Goal: Task Accomplishment & Management: Use online tool/utility

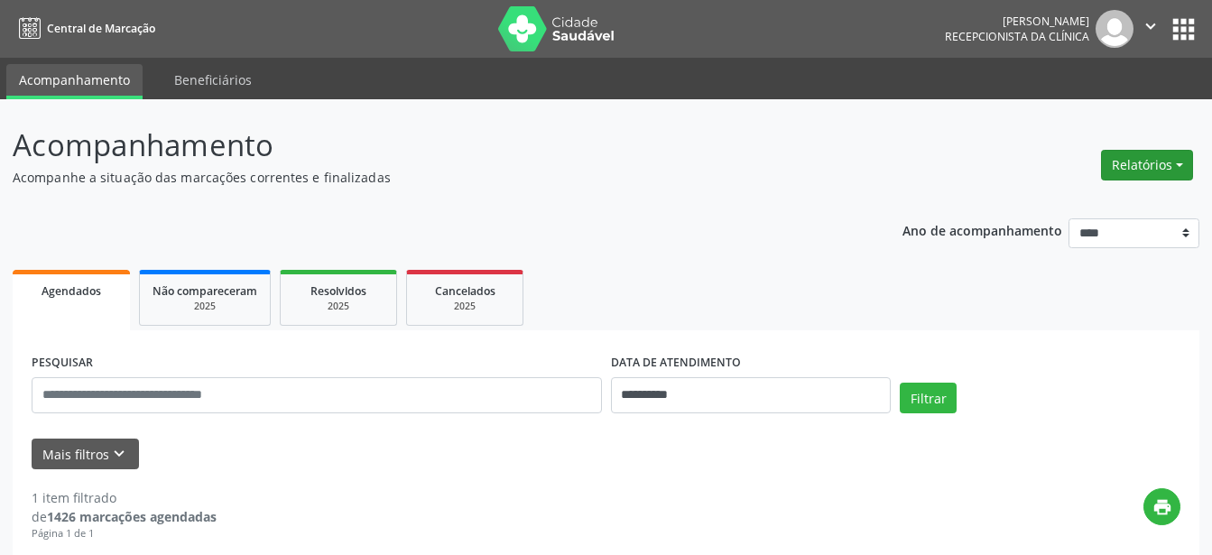
click at [1167, 159] on button "Relatórios" at bounding box center [1147, 165] width 92 height 31
click at [1018, 207] on link "Agendamentos" at bounding box center [1097, 203] width 194 height 25
select select "*"
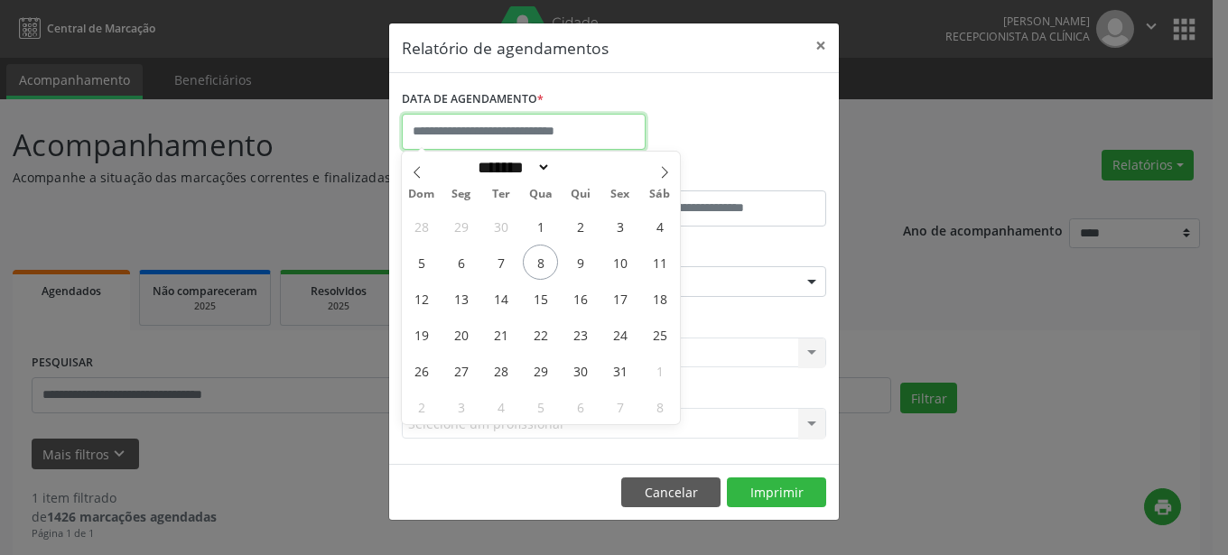
click at [564, 132] on input "text" at bounding box center [524, 132] width 244 height 36
click at [584, 269] on span "9" at bounding box center [579, 262] width 35 height 35
type input "**********"
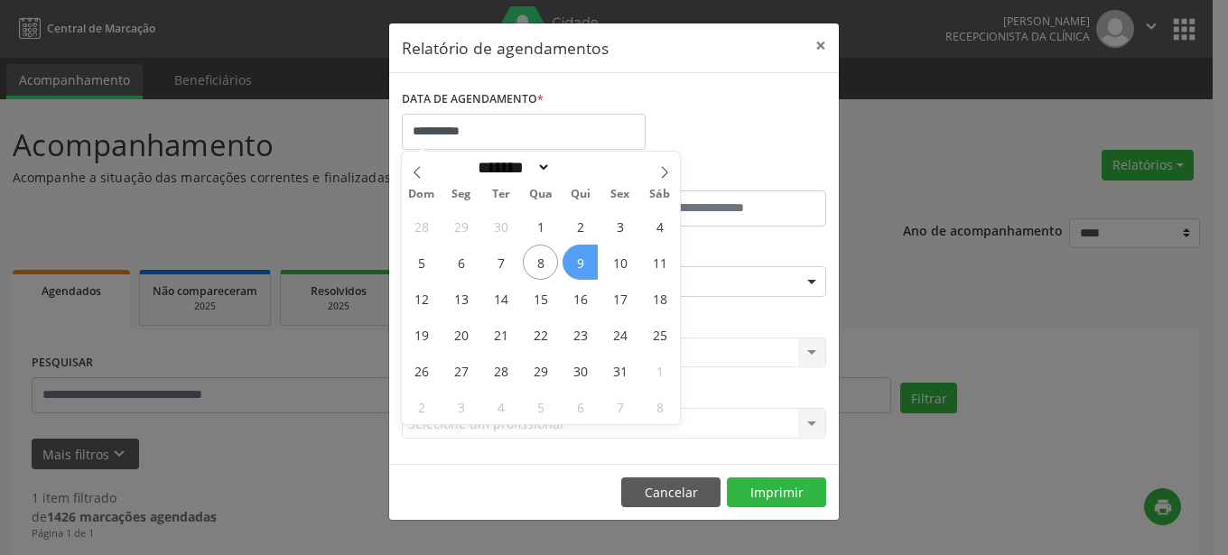
click at [584, 269] on span "9" at bounding box center [579, 262] width 35 height 35
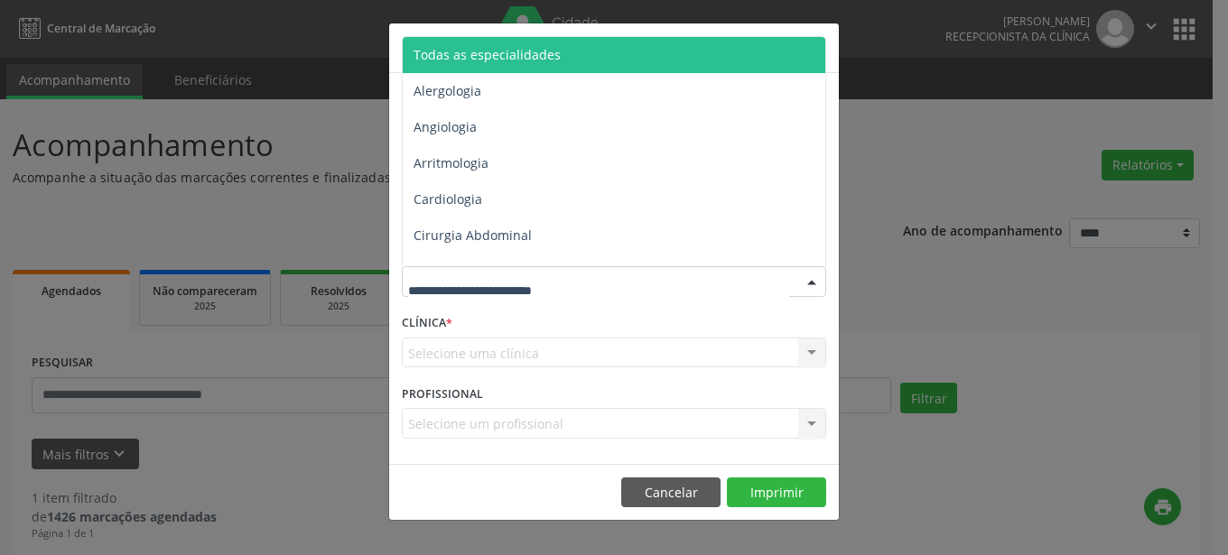
click at [638, 275] on div at bounding box center [614, 281] width 424 height 31
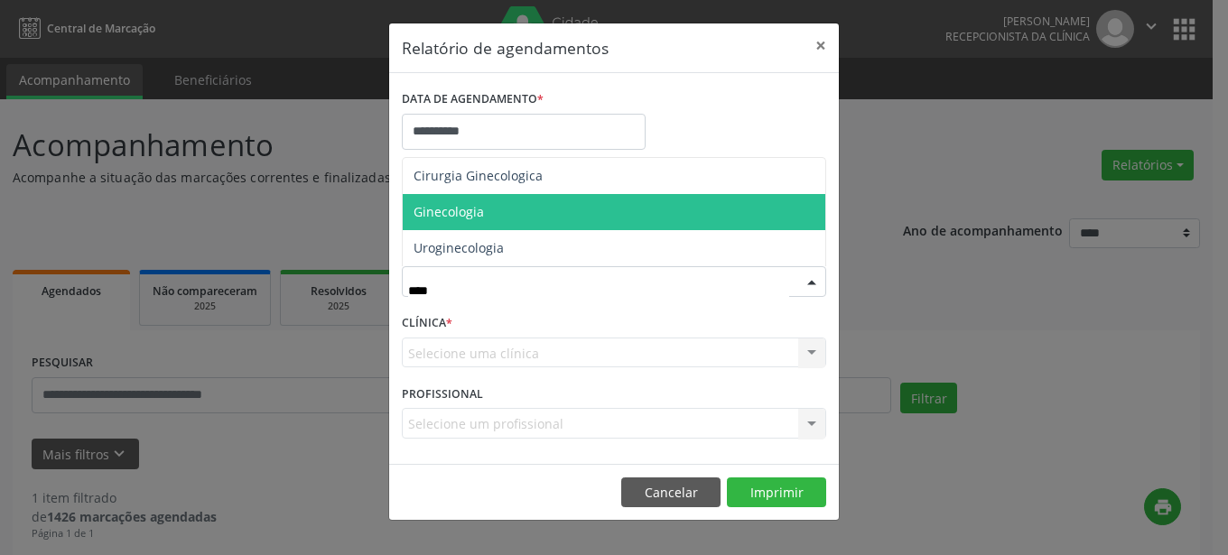
click at [480, 217] on span "Ginecologia" at bounding box center [448, 211] width 70 height 17
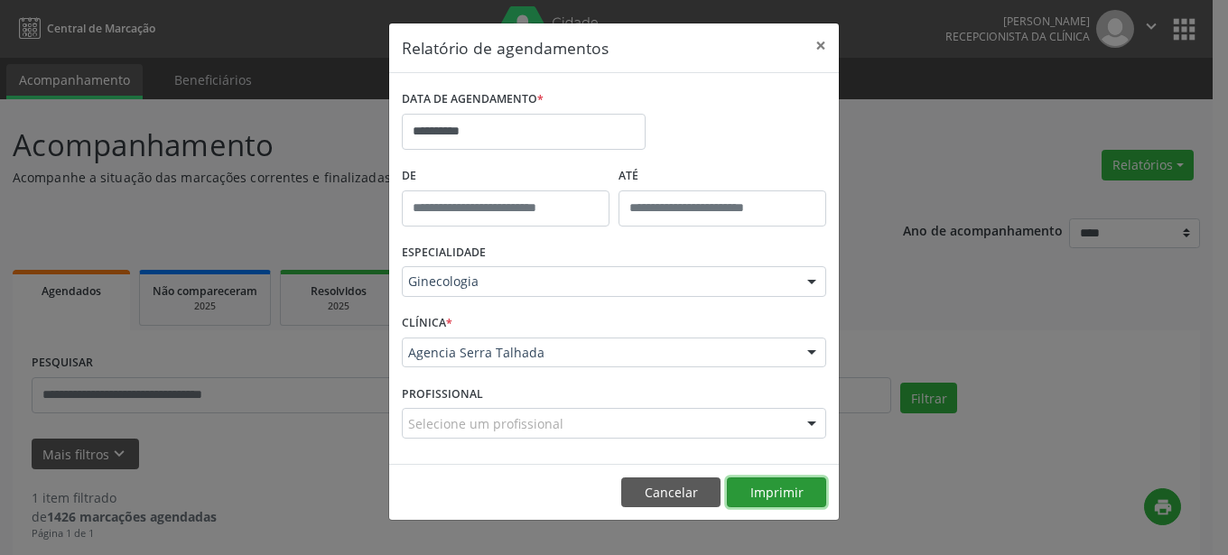
click at [791, 500] on button "Imprimir" at bounding box center [776, 493] width 99 height 31
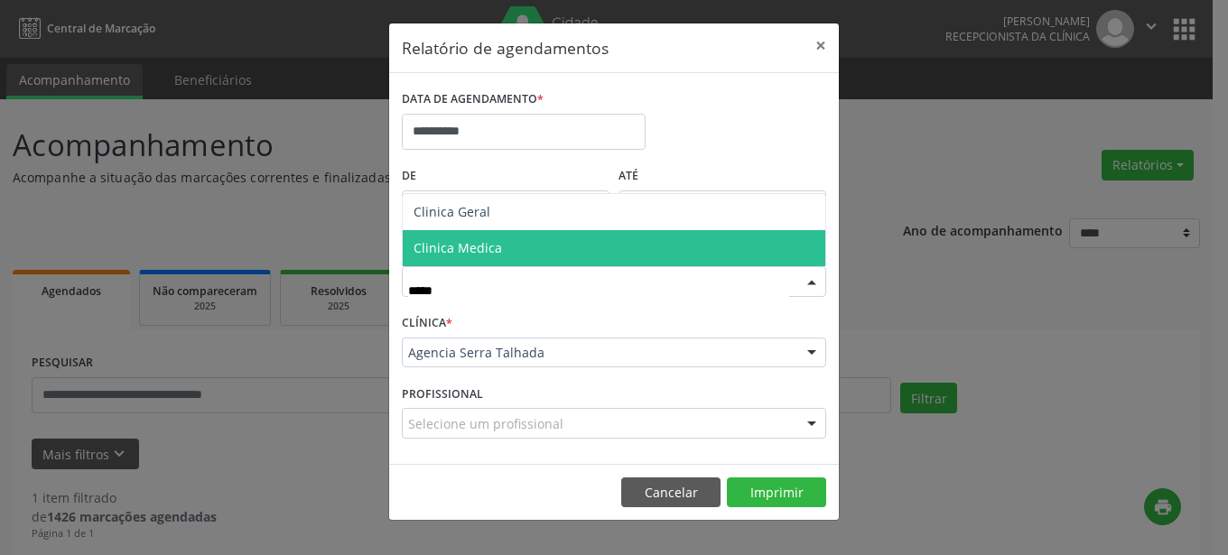
click at [542, 257] on span "Clinica Medica" at bounding box center [614, 248] width 422 height 36
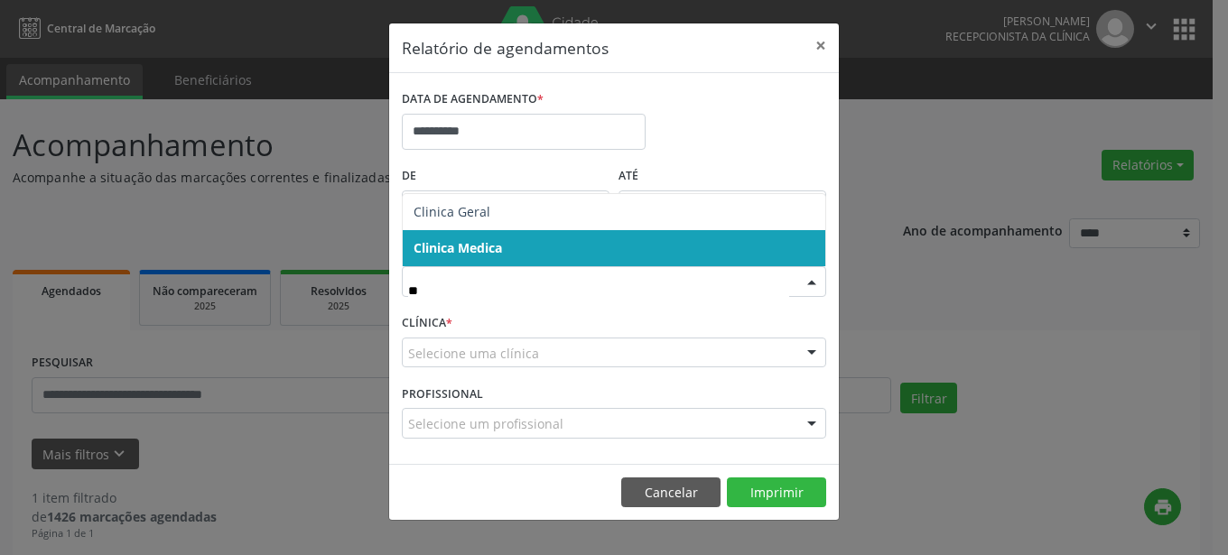
type input "***"
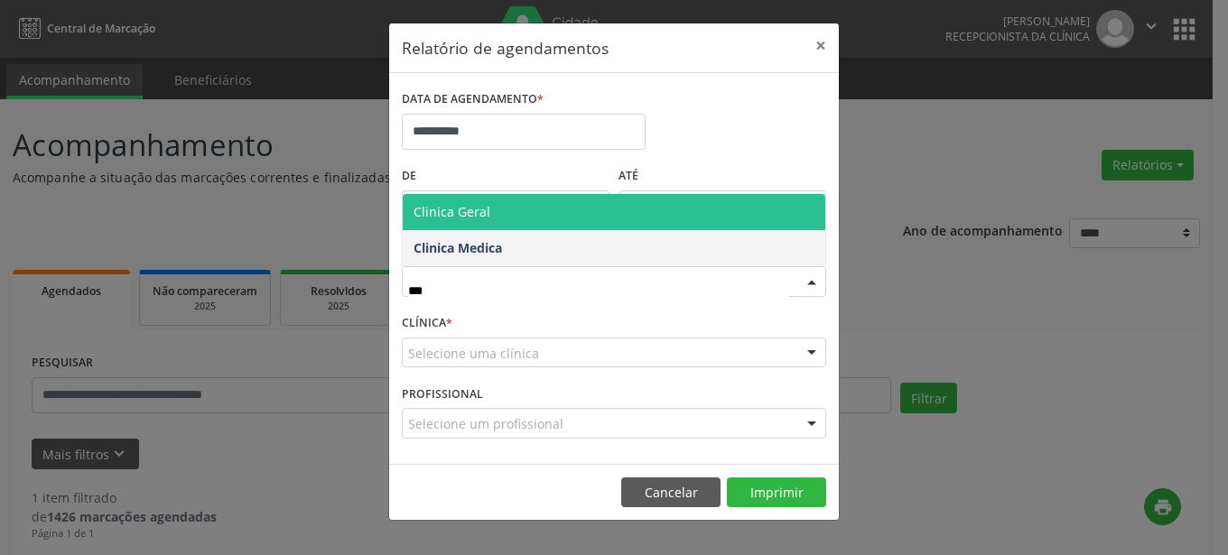
click at [499, 212] on span "Clinica Geral" at bounding box center [614, 212] width 422 height 36
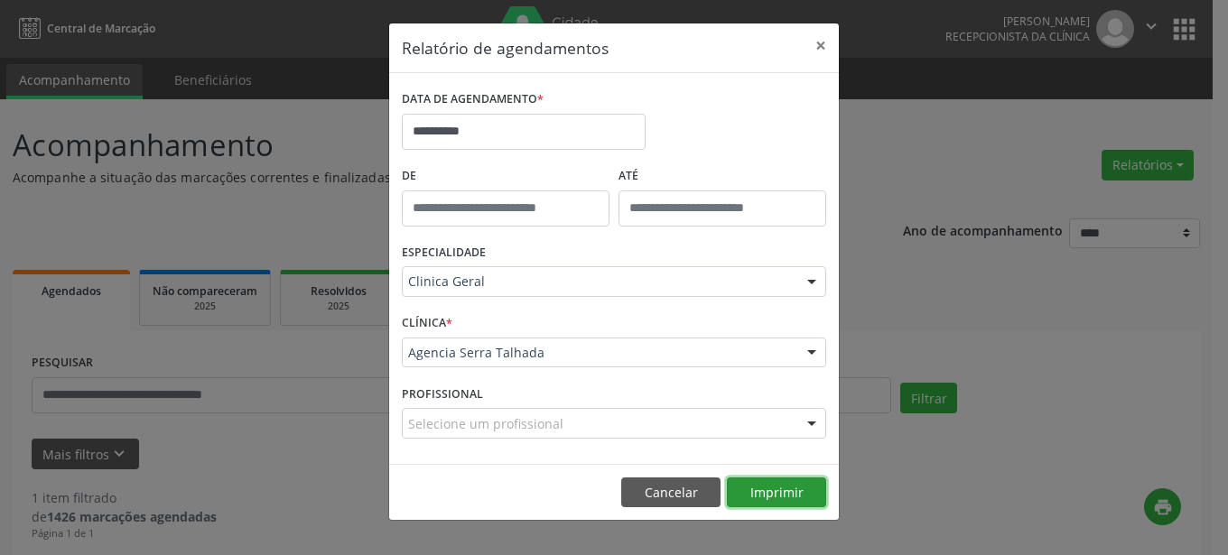
click at [759, 499] on button "Imprimir" at bounding box center [776, 493] width 99 height 31
click at [823, 51] on button "×" at bounding box center [821, 45] width 36 height 44
